Goal: Information Seeking & Learning: Learn about a topic

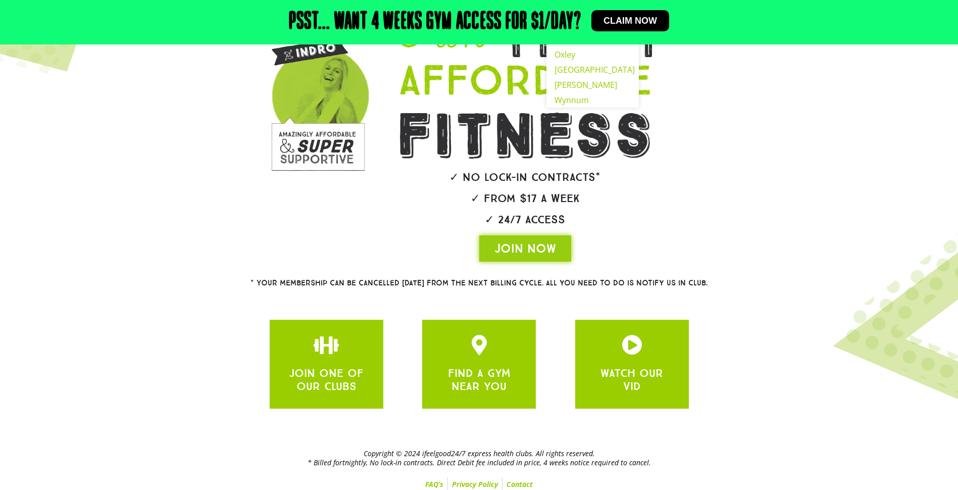
scroll to position [135, 0]
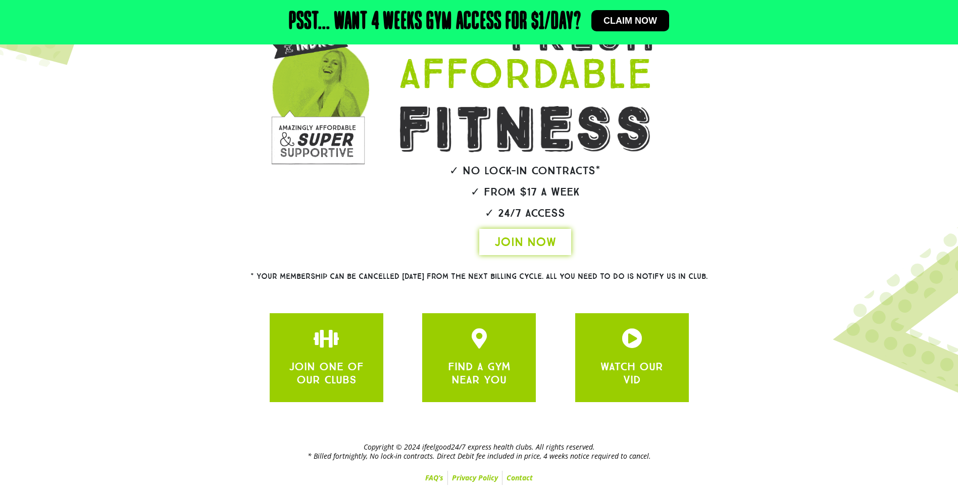
click at [508, 245] on span "JOIN NOW" at bounding box center [526, 242] width 62 height 16
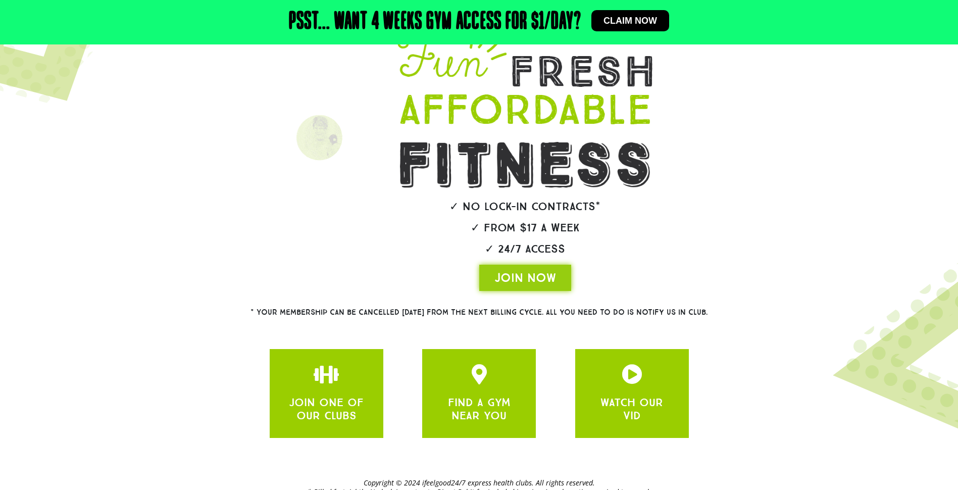
scroll to position [0, 0]
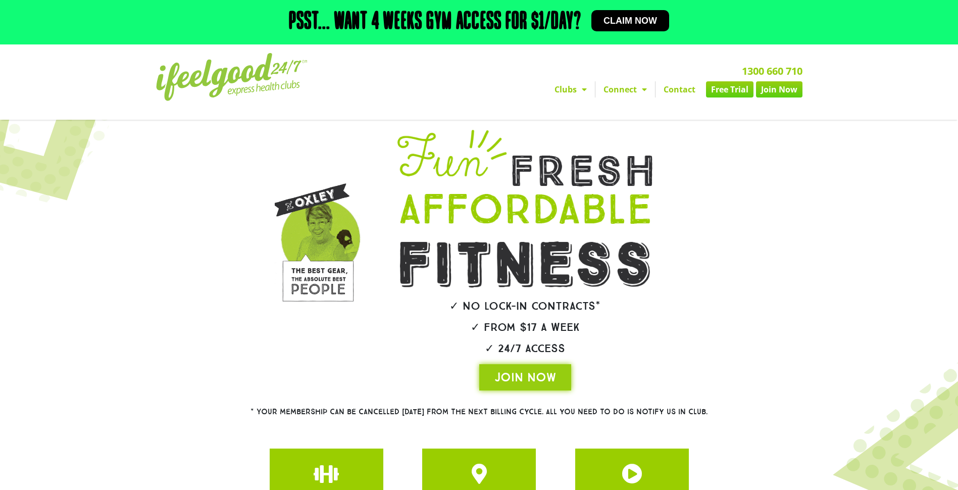
click at [570, 91] on link "Clubs" at bounding box center [571, 89] width 49 height 16
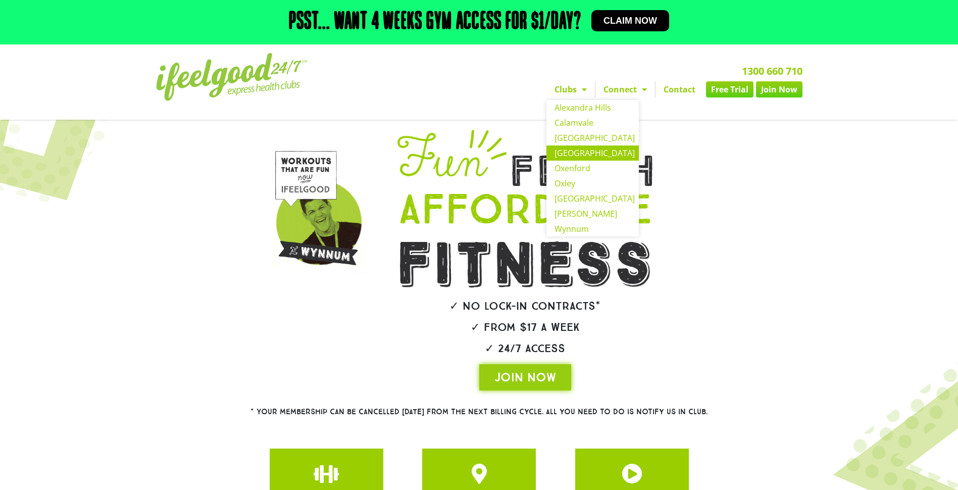
click at [579, 151] on link "[GEOGRAPHIC_DATA]" at bounding box center [593, 153] width 92 height 15
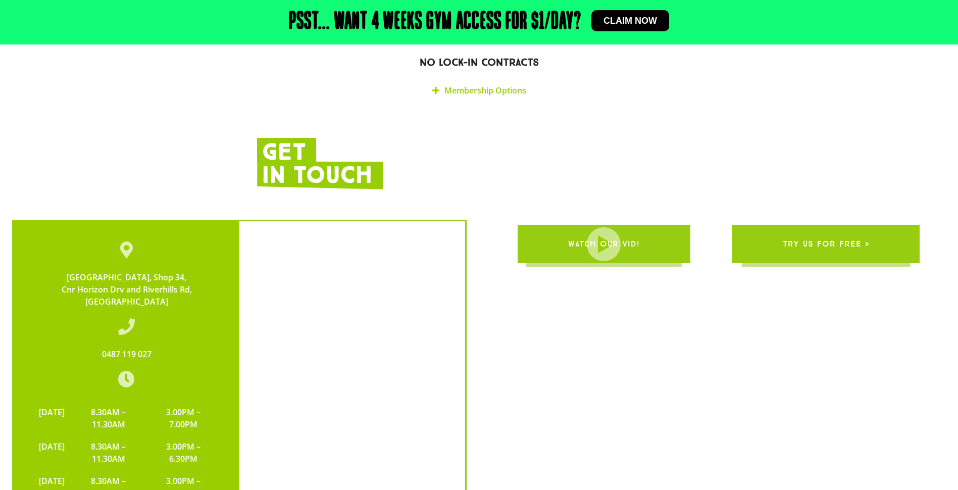
scroll to position [1768, 0]
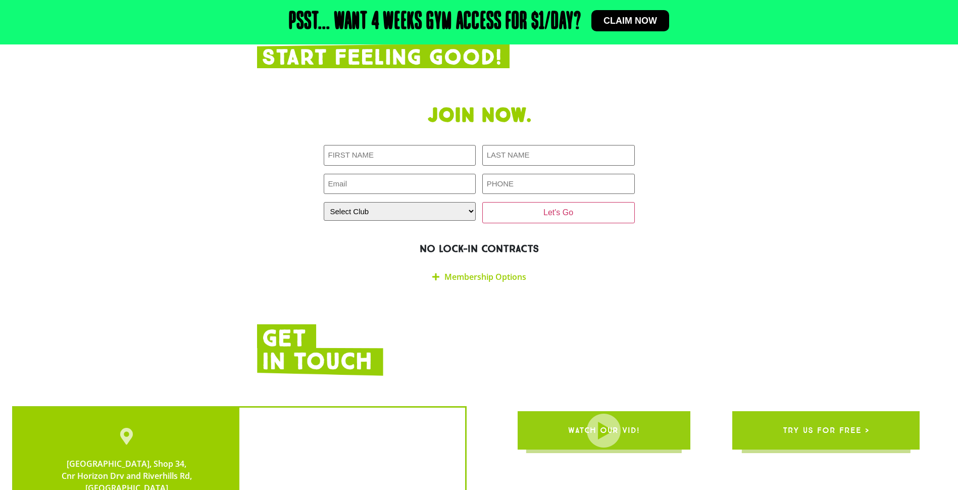
click at [490, 271] on link "Membership Options" at bounding box center [486, 276] width 82 height 11
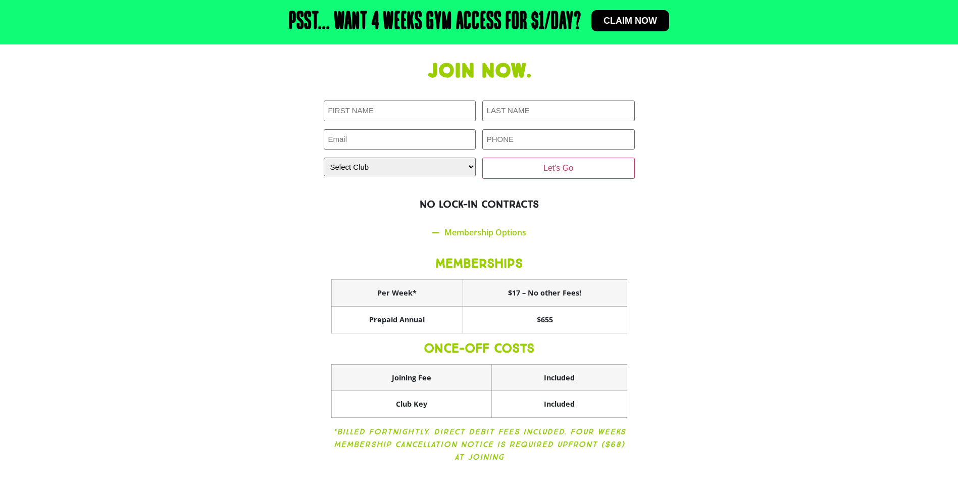
scroll to position [1819, 0]
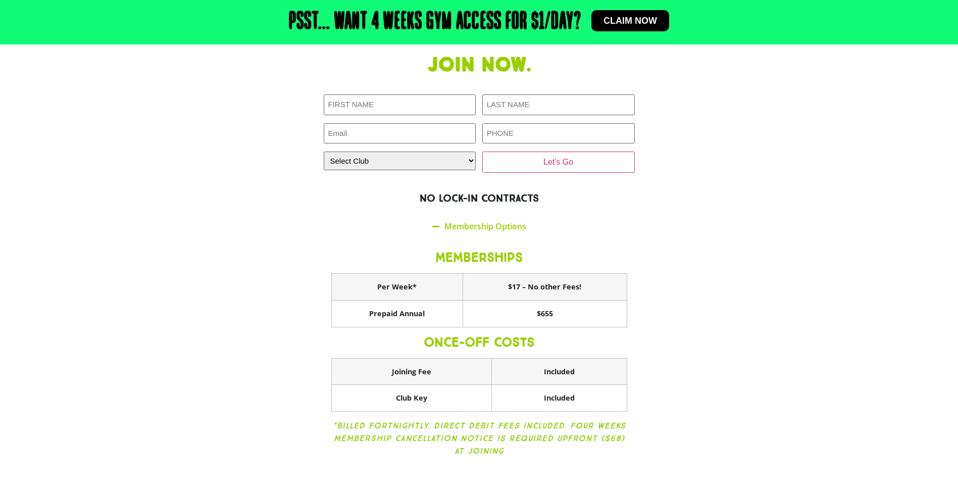
click at [328, 309] on div "MEMBERSHIPS Per Week* $17 – No other Fees! Prepaid Annual $655 ONCE-OFF COSTS J…" at bounding box center [479, 354] width 311 height 233
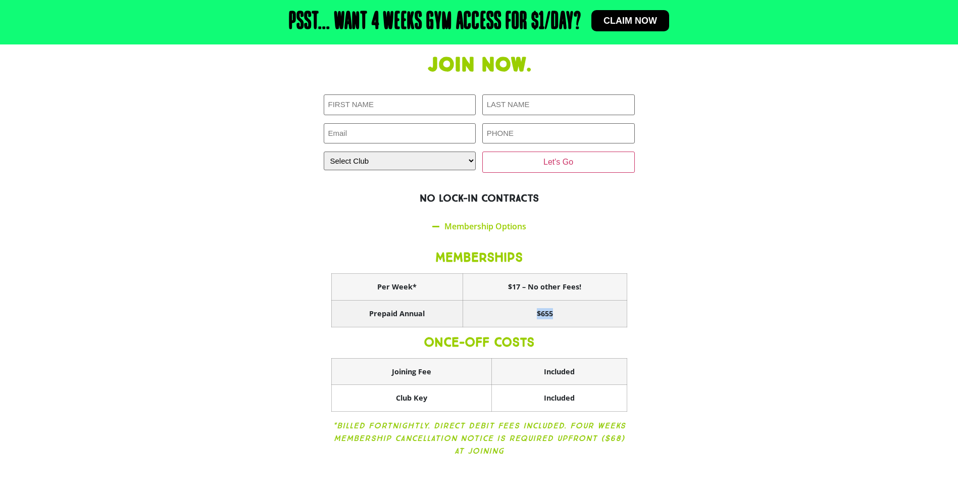
drag, startPoint x: 536, startPoint y: 286, endPoint x: 558, endPoint y: 284, distance: 21.8
click at [558, 301] on th "$655" at bounding box center [545, 314] width 164 height 27
copy th "$655"
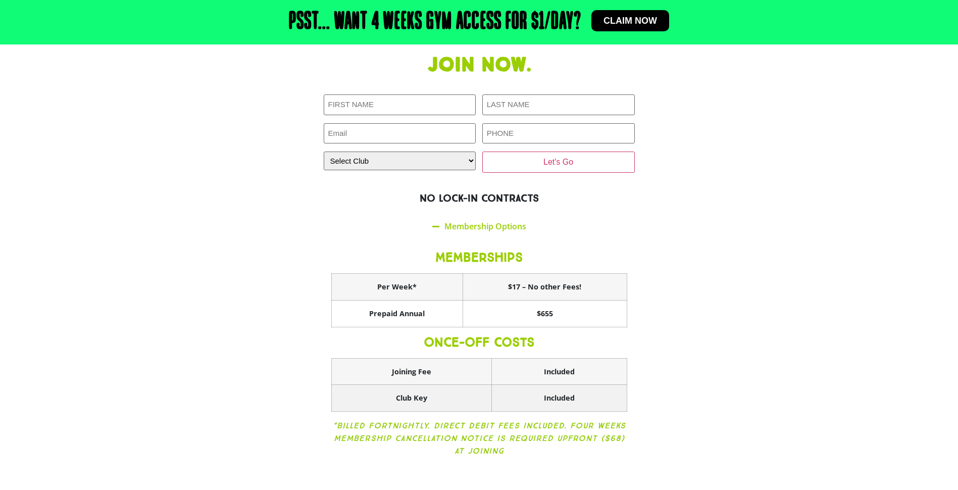
click at [528, 385] on th "Included" at bounding box center [559, 398] width 135 height 27
drag, startPoint x: 528, startPoint y: 363, endPoint x: 490, endPoint y: 365, distance: 38.5
drag, startPoint x: 490, startPoint y: 365, endPoint x: 424, endPoint y: 367, distance: 65.2
click at [424, 385] on th "Club Key" at bounding box center [411, 398] width 160 height 27
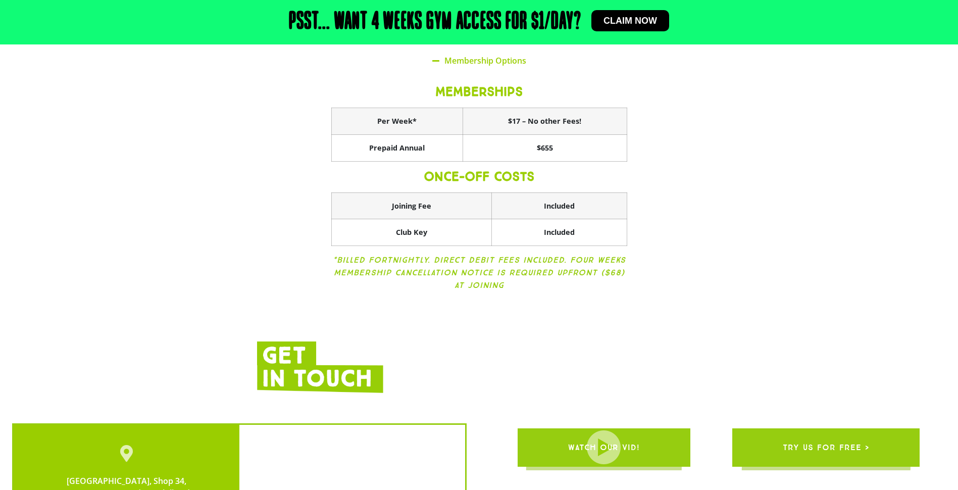
scroll to position [2021, 0]
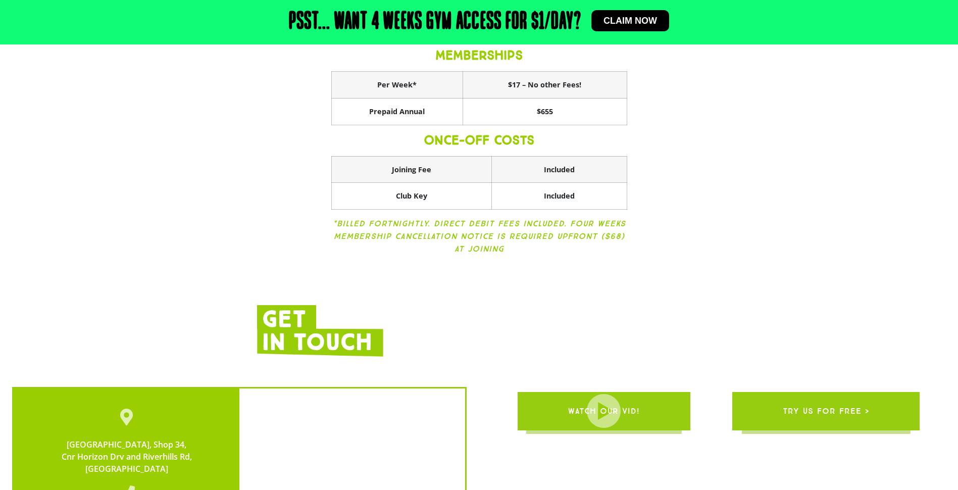
drag, startPoint x: 690, startPoint y: 259, endPoint x: 626, endPoint y: 266, distance: 64.6
drag, startPoint x: 626, startPoint y: 266, endPoint x: 590, endPoint y: 260, distance: 36.8
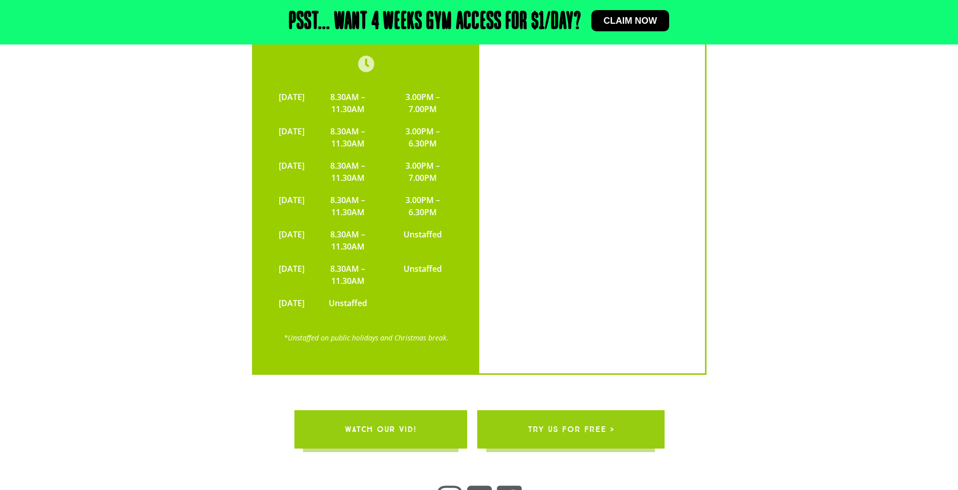
scroll to position [3205, 0]
